Goal: Task Accomplishment & Management: Complete application form

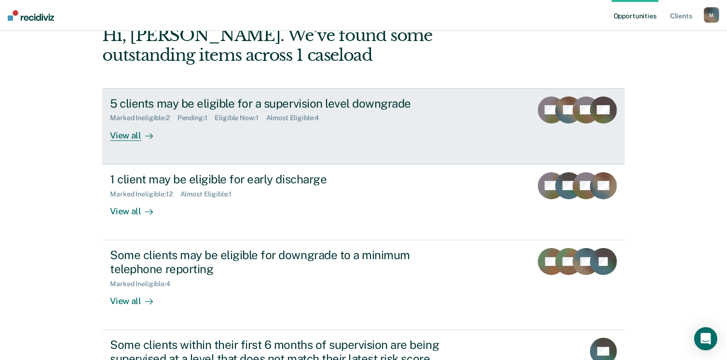
scroll to position [96, 0]
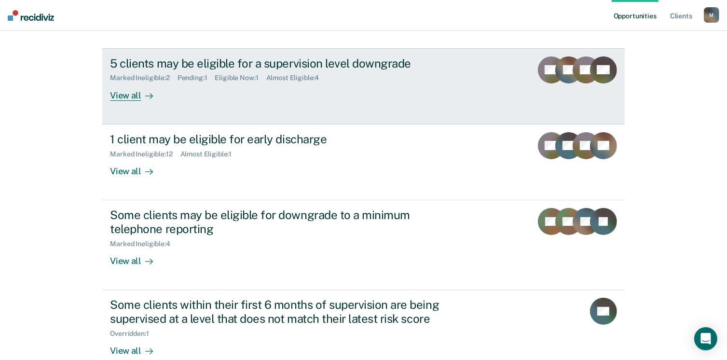
click at [152, 74] on div "Marked Ineligible : 2" at bounding box center [143, 78] width 67 height 8
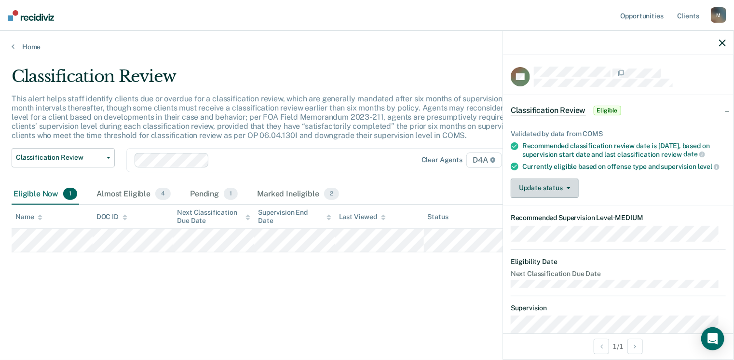
click at [563, 189] on span "button" at bounding box center [567, 188] width 8 height 2
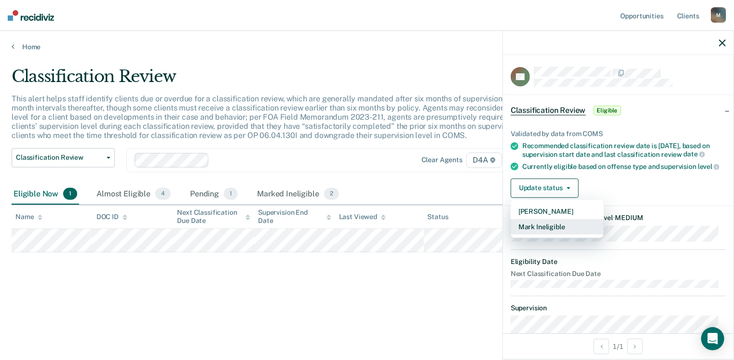
click at [554, 234] on button "Mark Ineligible" at bounding box center [557, 226] width 93 height 15
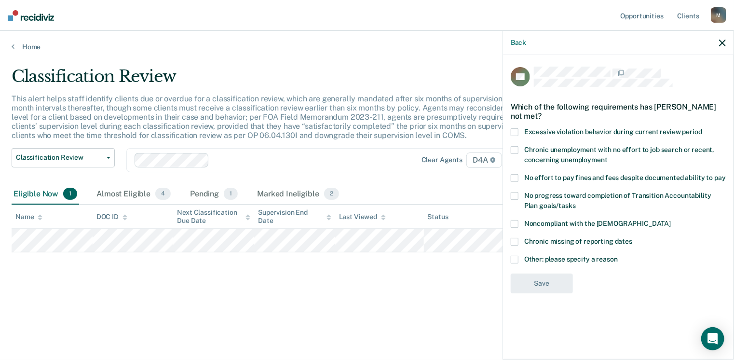
click at [517, 258] on span at bounding box center [515, 260] width 8 height 8
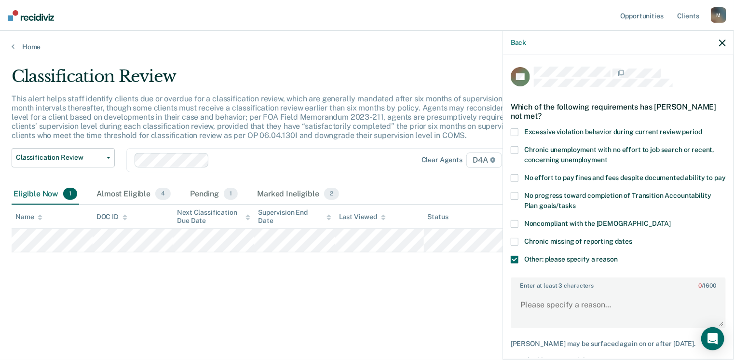
scroll to position [48, 0]
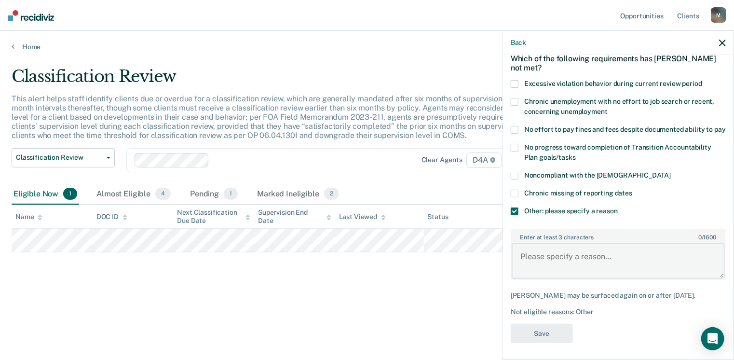
paste textarea "P does not have vehicle or license. Lives with parents. P unemployed, but is pa…"
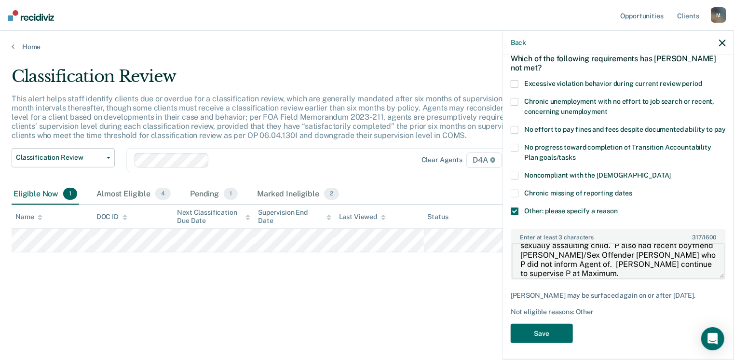
scroll to position [0, 0]
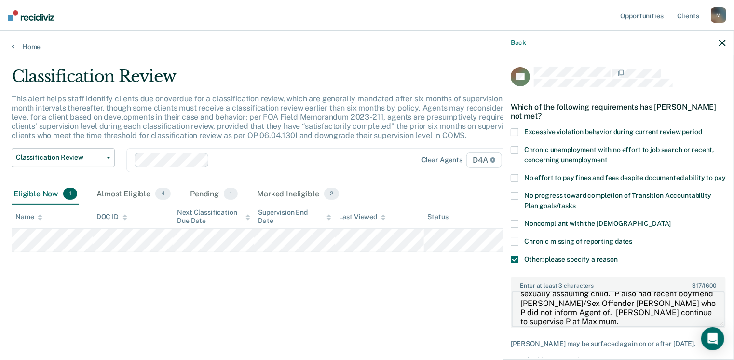
type textarea "P does not have vehicle or license. Lives with parents. P unemployed, but is pa…"
click at [514, 151] on span at bounding box center [515, 150] width 8 height 8
click at [513, 175] on span at bounding box center [515, 178] width 8 height 8
click at [516, 176] on span at bounding box center [515, 178] width 8 height 8
click at [513, 151] on span at bounding box center [515, 150] width 8 height 8
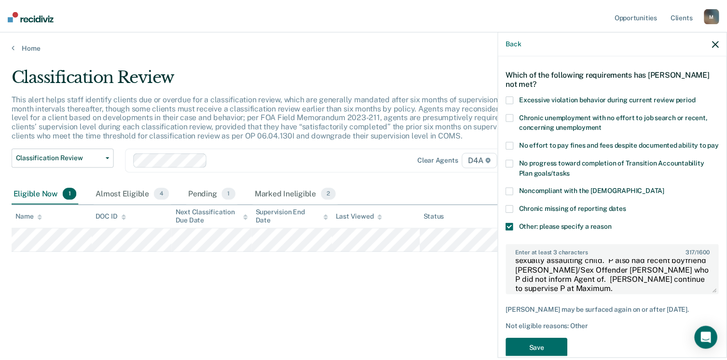
scroll to position [68, 0]
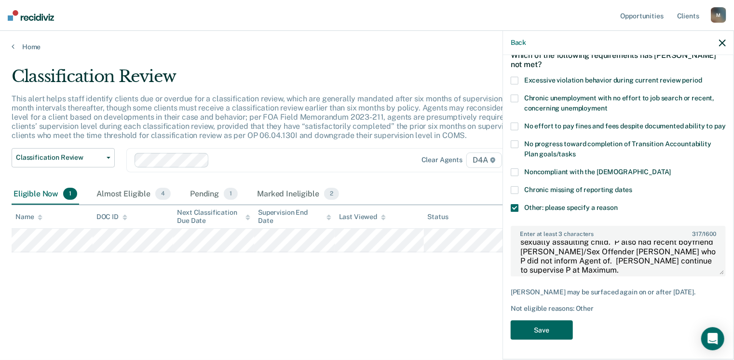
click at [540, 329] on button "Save" at bounding box center [542, 330] width 62 height 20
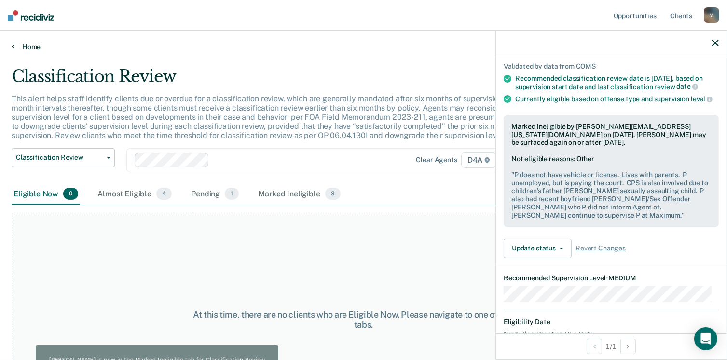
click at [21, 43] on link "Home" at bounding box center [363, 46] width 703 height 9
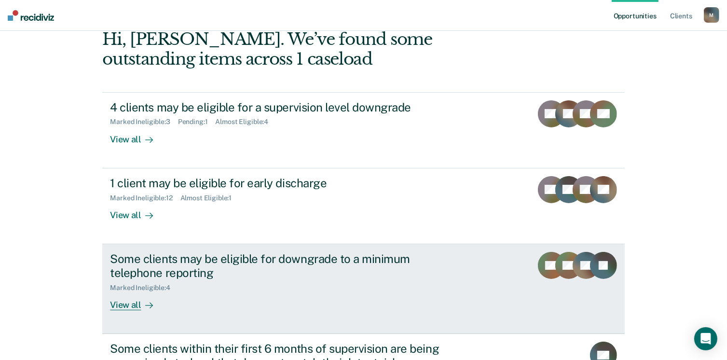
scroll to position [48, 0]
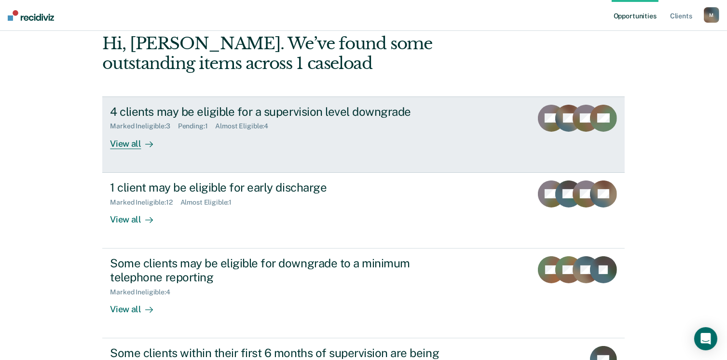
click at [127, 147] on div "View all" at bounding box center [137, 139] width 54 height 19
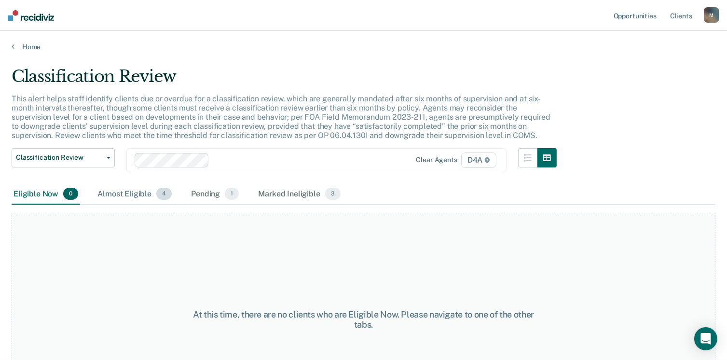
click at [145, 195] on div "Almost Eligible 4" at bounding box center [134, 194] width 78 height 21
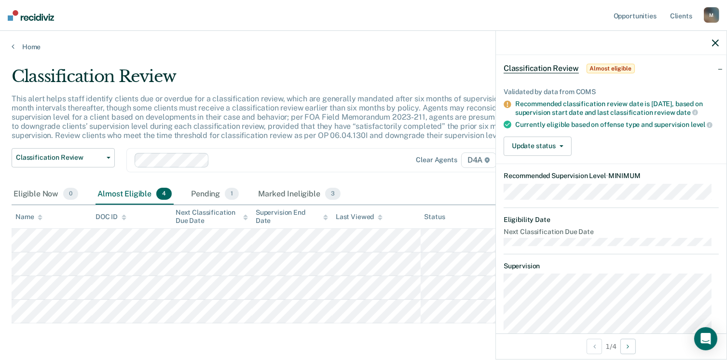
scroll to position [36, 0]
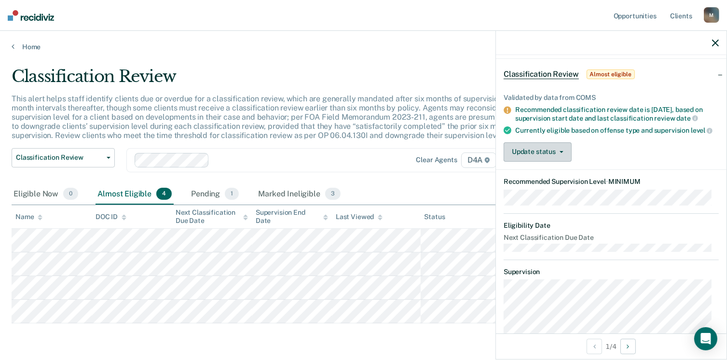
click at [565, 162] on button "Update status" at bounding box center [537, 151] width 68 height 19
click at [662, 162] on div "Update status [PERSON_NAME] Mark Ineligible" at bounding box center [610, 151] width 215 height 19
click at [562, 153] on icon "button" at bounding box center [561, 152] width 4 height 2
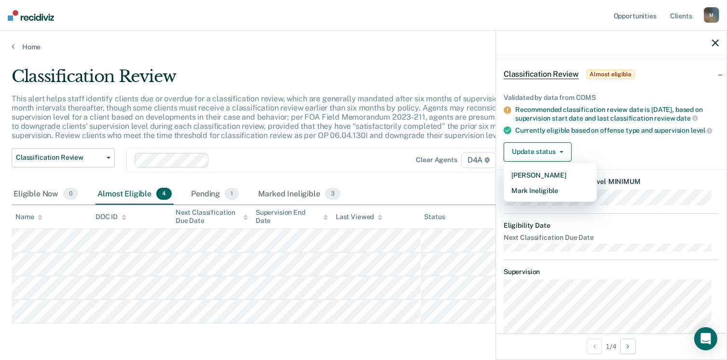
click at [652, 156] on div "Update status [PERSON_NAME] Mark Ineligible" at bounding box center [610, 151] width 215 height 19
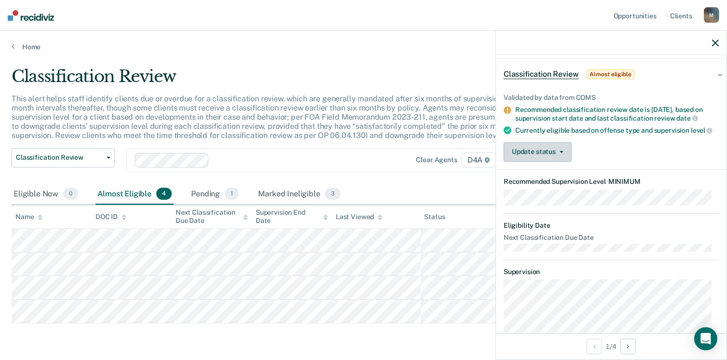
click at [552, 162] on button "Update status" at bounding box center [537, 151] width 68 height 19
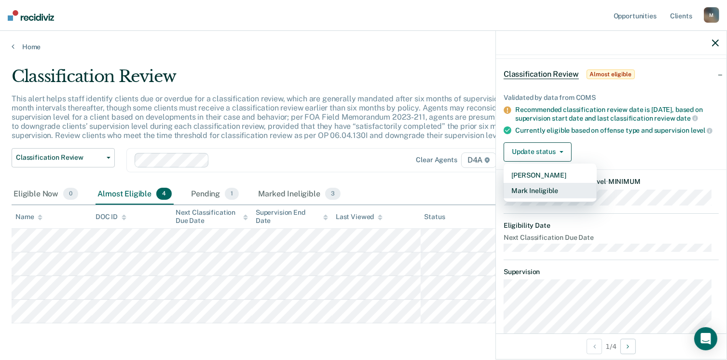
click at [558, 198] on button "Mark Ineligible" at bounding box center [549, 190] width 93 height 15
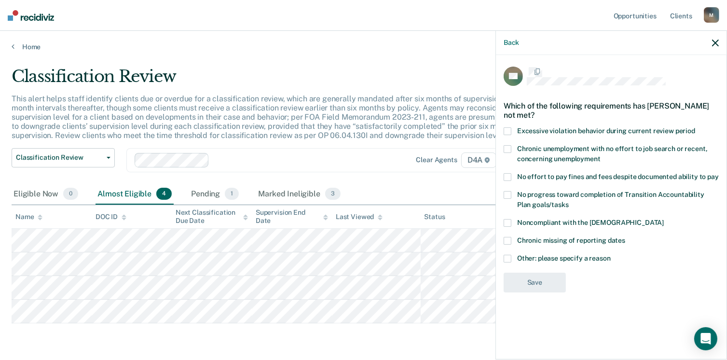
scroll to position [0, 0]
click at [511, 258] on label "Other: please specify a reason" at bounding box center [610, 261] width 215 height 10
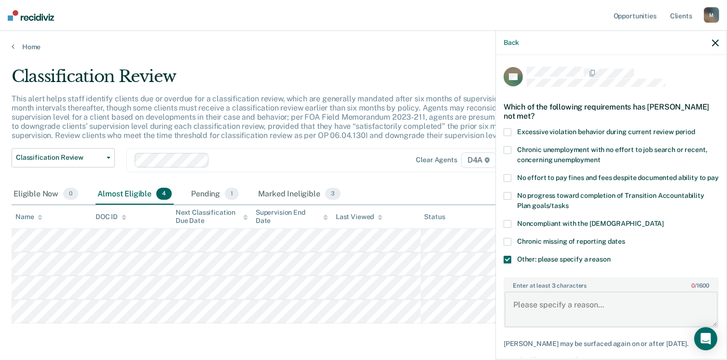
paste textarea "As P has not started counseling yet, P will continue to be supervised at Medium."
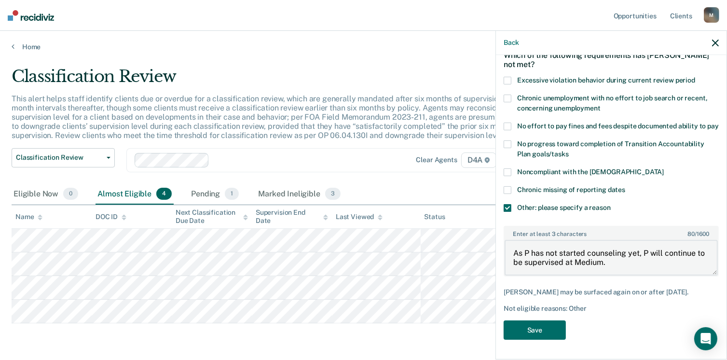
scroll to position [59, 0]
type textarea "As P has not started counseling yet, P will continue to be supervised at Medium."
click at [537, 329] on button "Save" at bounding box center [534, 330] width 62 height 20
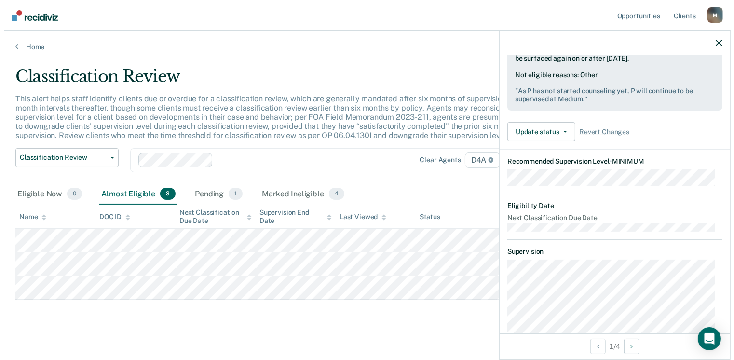
scroll to position [0, 0]
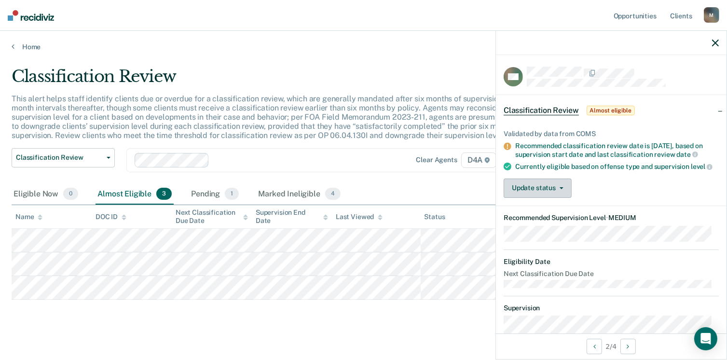
click at [556, 189] on span "button" at bounding box center [559, 188] width 8 height 2
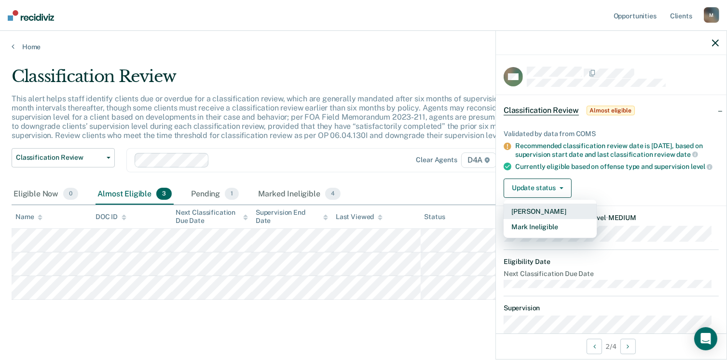
click at [550, 216] on button "[PERSON_NAME]" at bounding box center [549, 210] width 93 height 15
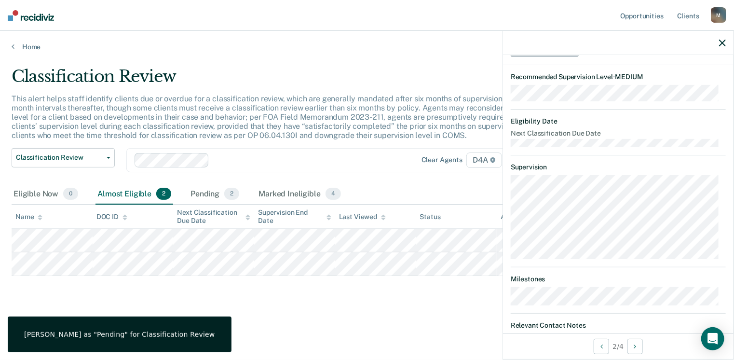
scroll to position [172, 0]
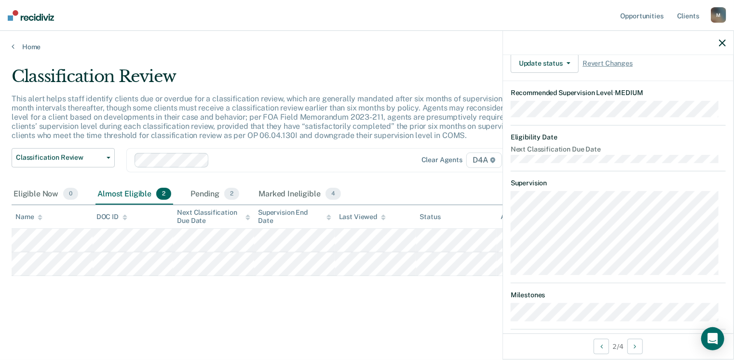
click at [125, 192] on div "Almost Eligible 2" at bounding box center [134, 194] width 78 height 21
click at [24, 193] on div "Eligible Now 0" at bounding box center [46, 194] width 68 height 21
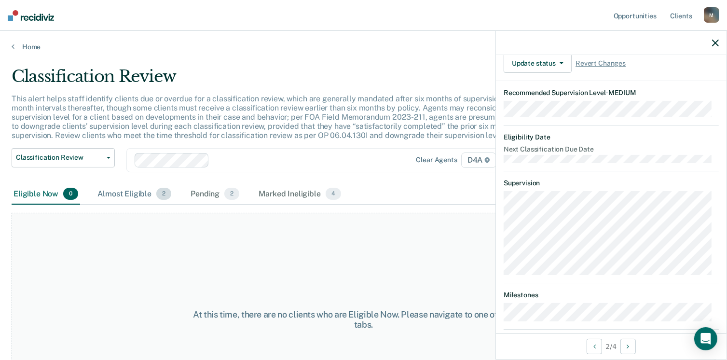
click at [119, 193] on div "Almost Eligible 2" at bounding box center [134, 194] width 78 height 21
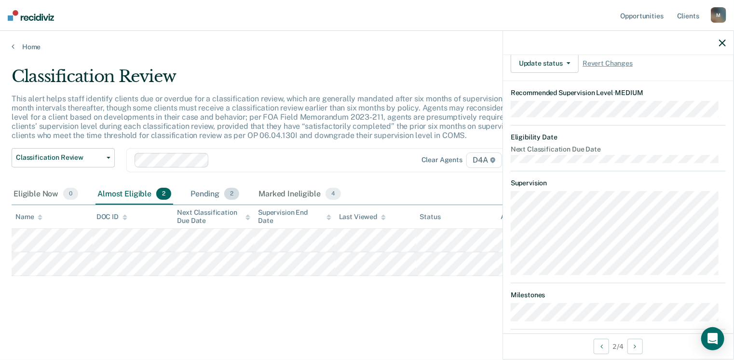
click at [210, 192] on div "Pending 2" at bounding box center [215, 194] width 53 height 21
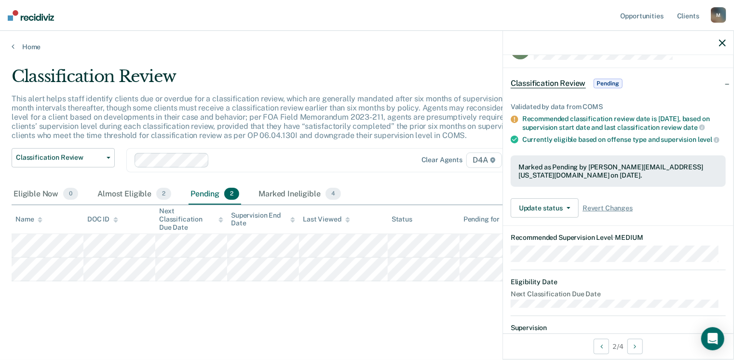
scroll to position [0, 0]
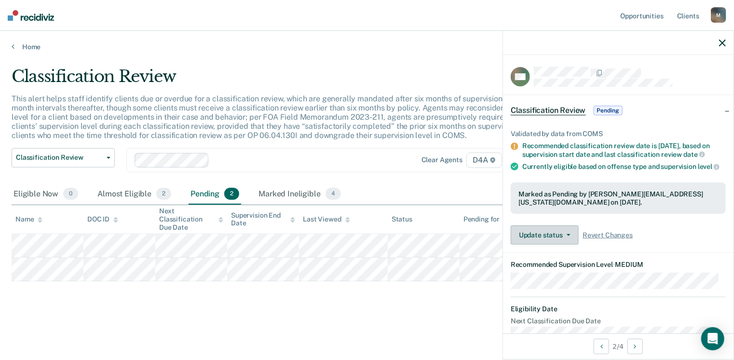
click at [567, 236] on icon "button" at bounding box center [569, 235] width 4 height 2
click at [667, 214] on div "Marked as Pending by [PERSON_NAME][EMAIL_ADDRESS][US_STATE][DOMAIN_NAME] on [DA…" at bounding box center [618, 198] width 215 height 32
click at [552, 109] on span "Classification Review" at bounding box center [548, 111] width 75 height 10
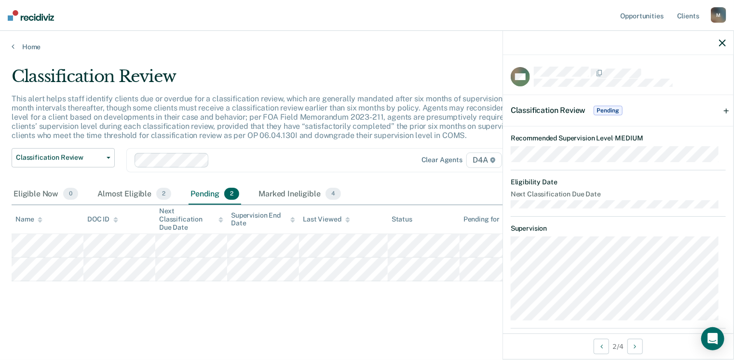
click at [604, 108] on span "Pending" at bounding box center [608, 111] width 29 height 10
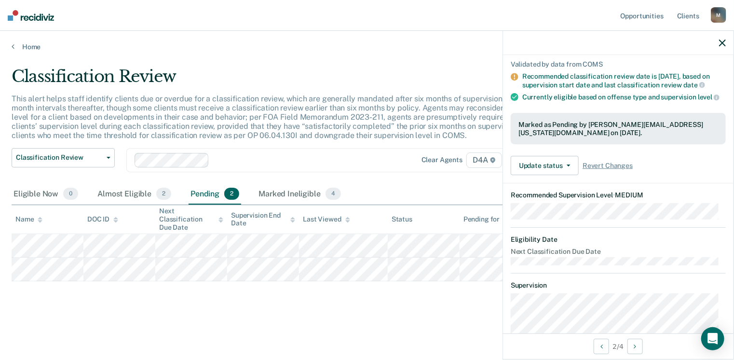
scroll to position [96, 0]
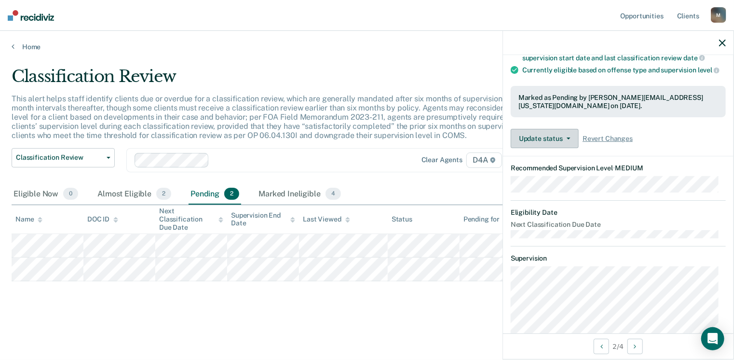
click at [567, 137] on button "Update status" at bounding box center [545, 138] width 68 height 19
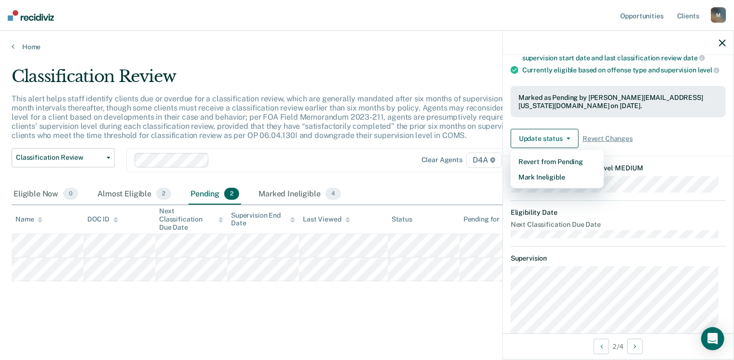
click at [673, 137] on div "Update status Revert from Pending Mark Ineligible Revert Changes" at bounding box center [618, 138] width 215 height 19
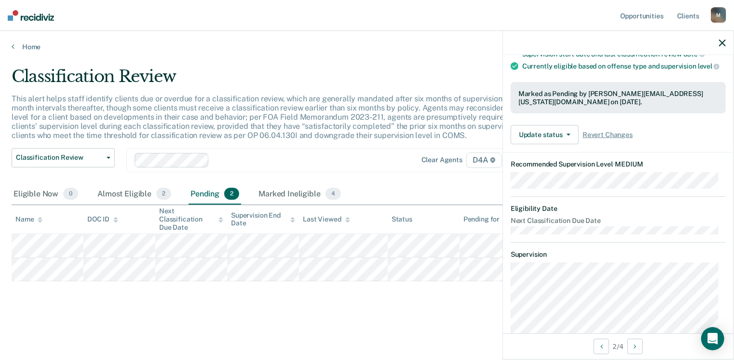
scroll to position [0, 0]
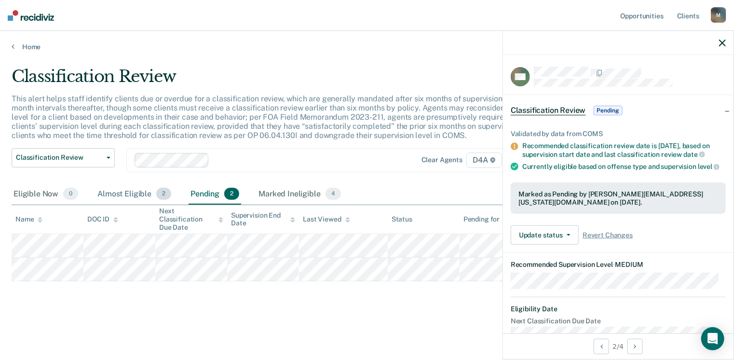
click at [118, 198] on div "Almost Eligible 2" at bounding box center [134, 194] width 78 height 21
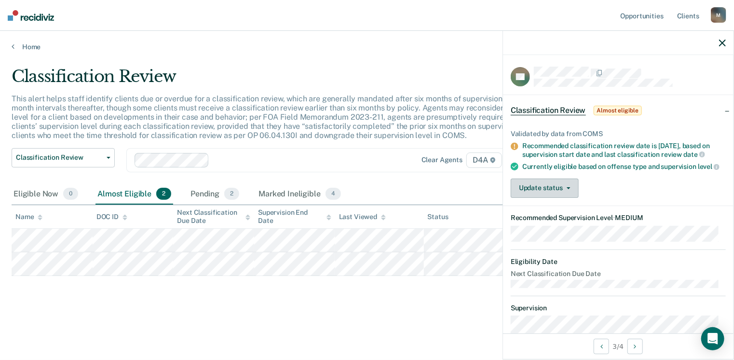
click at [571, 193] on button "Update status" at bounding box center [545, 187] width 68 height 19
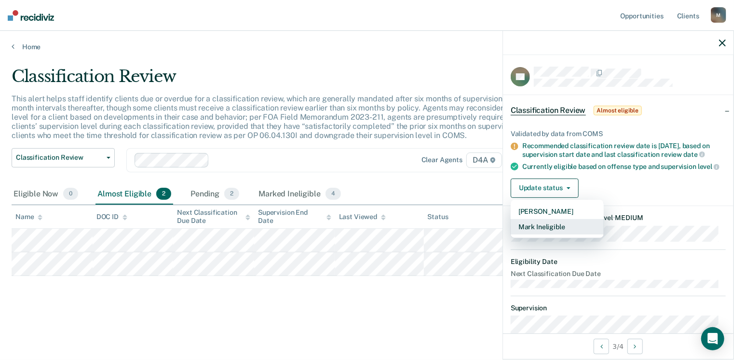
click at [556, 233] on button "Mark Ineligible" at bounding box center [557, 226] width 93 height 15
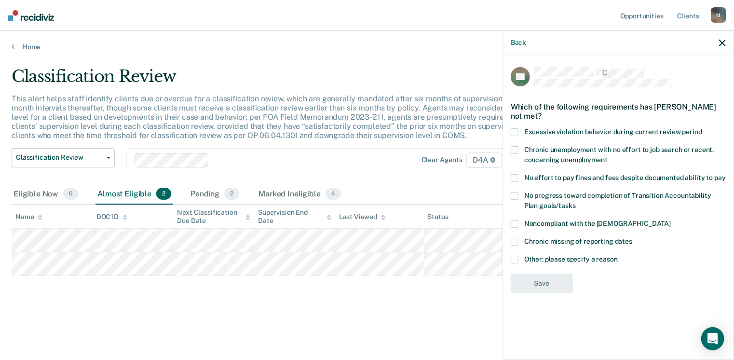
click at [510, 258] on div "DV Which of the following requirements has [PERSON_NAME] not met? Excessive vio…" at bounding box center [618, 206] width 230 height 302
click at [512, 258] on span at bounding box center [515, 260] width 8 height 8
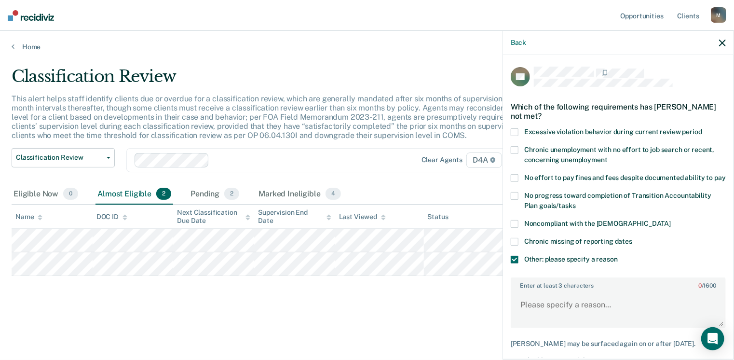
click at [518, 130] on label "Excessive violation behavior during current review period" at bounding box center [618, 133] width 215 height 10
click at [515, 263] on span at bounding box center [515, 260] width 8 height 8
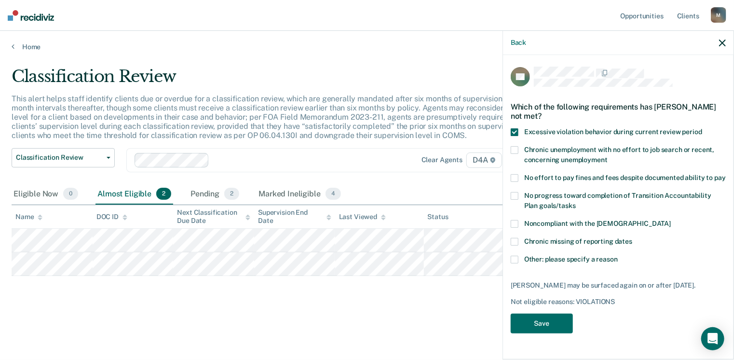
scroll to position [10, 0]
click at [547, 331] on button "Save" at bounding box center [542, 323] width 62 height 20
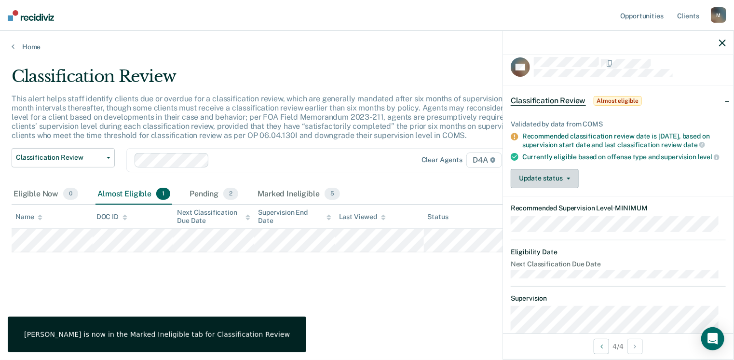
click at [567, 182] on button "Update status" at bounding box center [545, 178] width 68 height 19
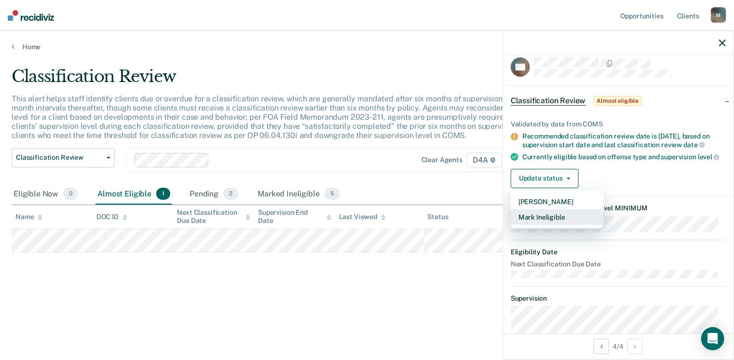
click at [553, 221] on button "Mark Ineligible" at bounding box center [557, 216] width 93 height 15
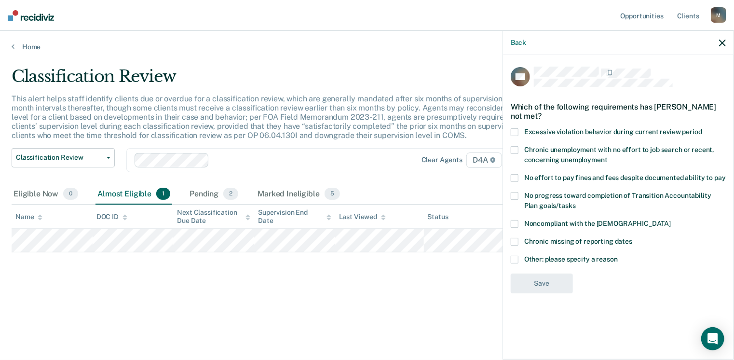
click at [513, 258] on span at bounding box center [515, 260] width 8 height 8
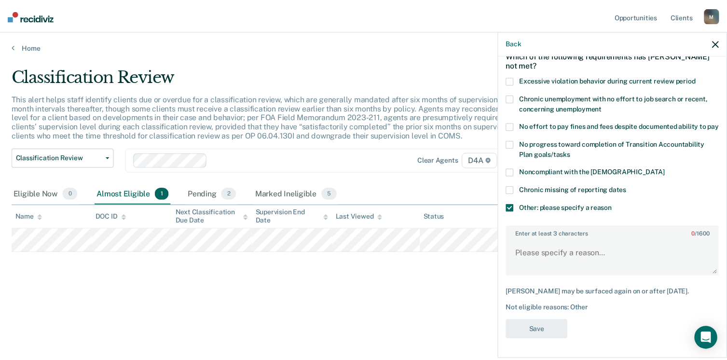
scroll to position [68, 0]
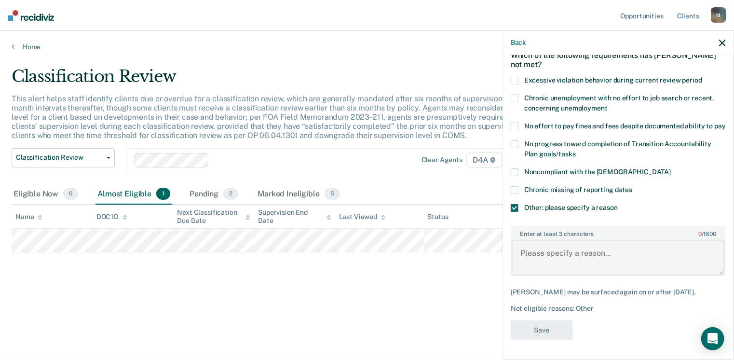
click at [559, 243] on textarea "Enter at least 3 characters 0 / 1600" at bounding box center [618, 258] width 213 height 36
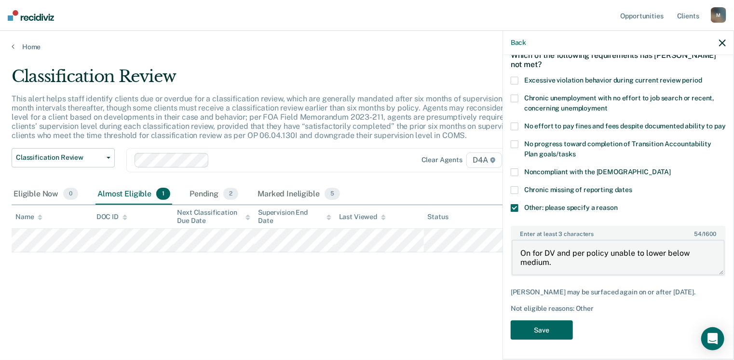
type textarea "On for DV and per policy unable to lower below medium."
click at [543, 331] on button "Save" at bounding box center [542, 330] width 62 height 20
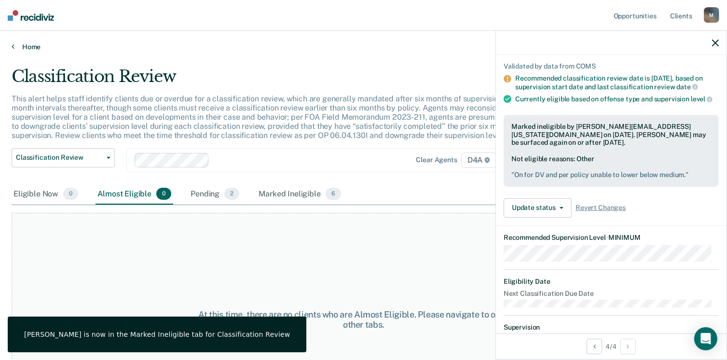
click at [17, 48] on link "Home" at bounding box center [363, 46] width 703 height 9
